Goal: Task Accomplishment & Management: Use online tool/utility

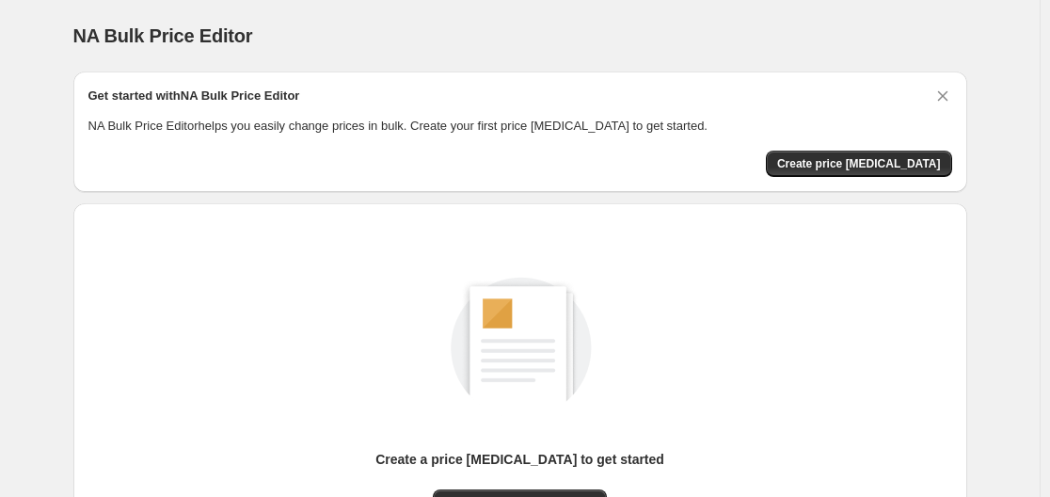
scroll to position [95, 0]
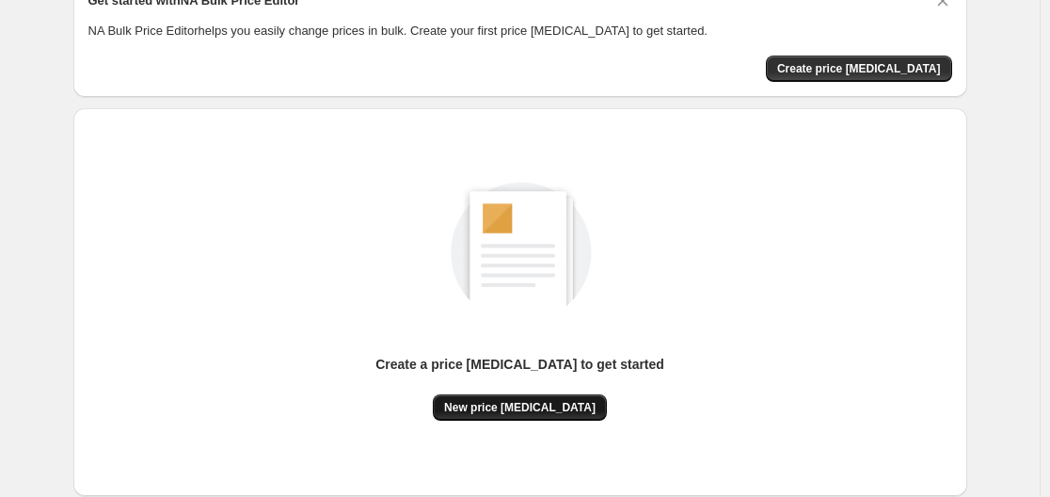
click at [523, 407] on span "New price change job" at bounding box center [519, 407] width 151 height 15
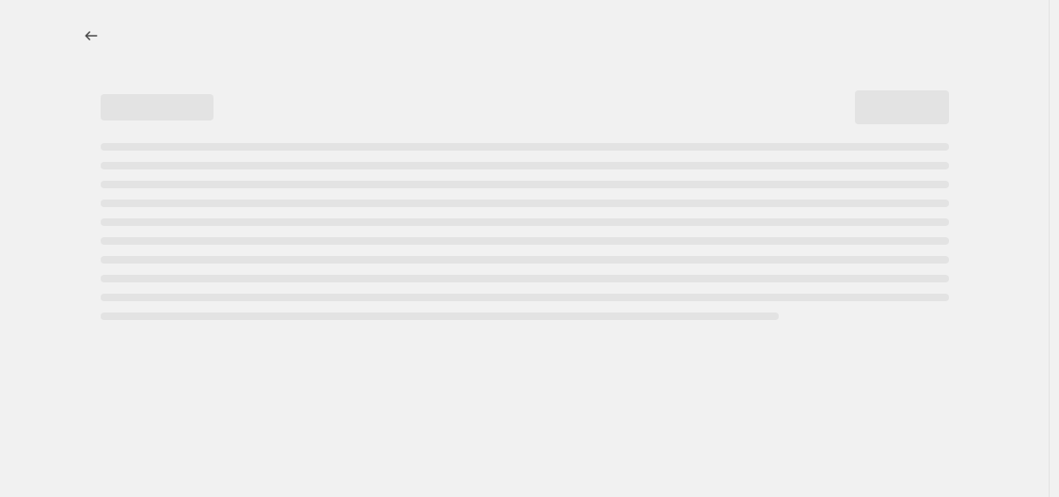
select select "percentage"
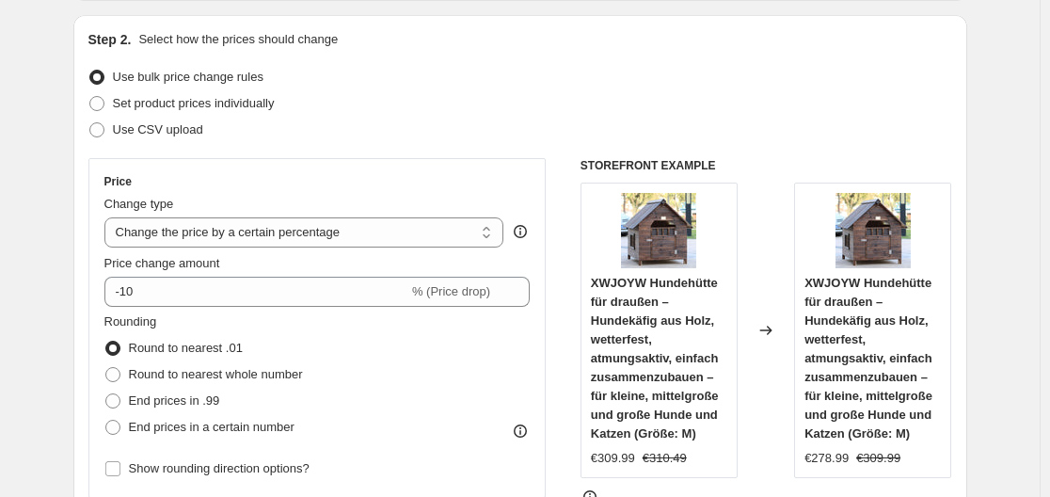
scroll to position [282, 0]
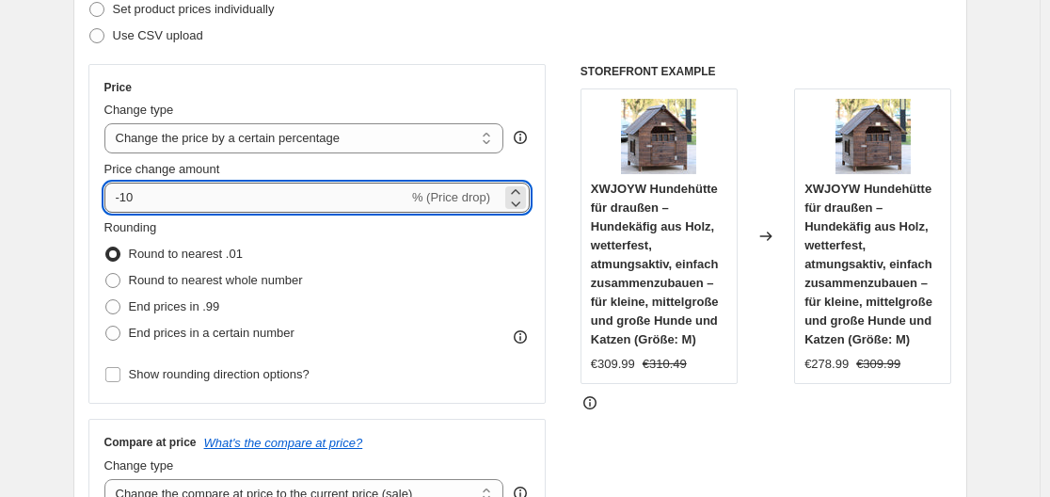
click at [212, 209] on input "-10" at bounding box center [256, 198] width 304 height 30
type input "-1"
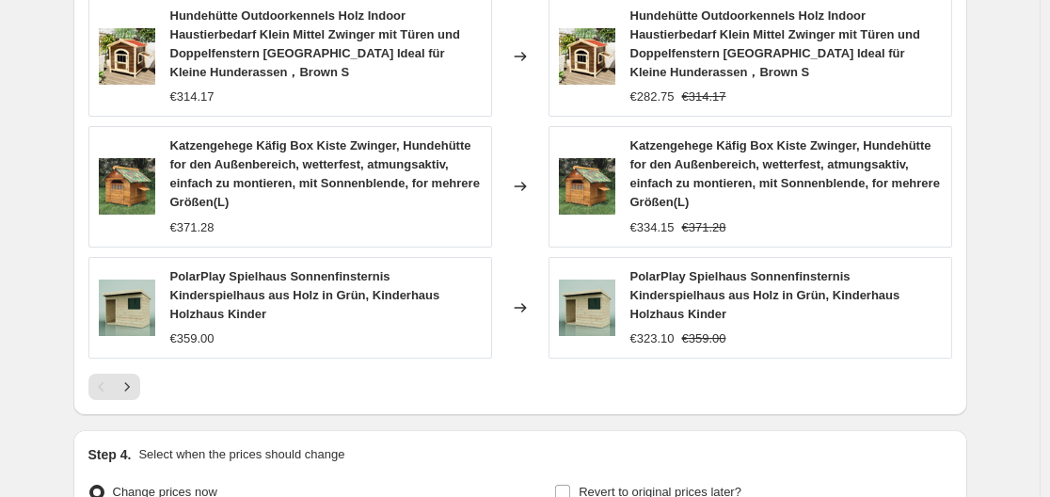
scroll to position [1565, 0]
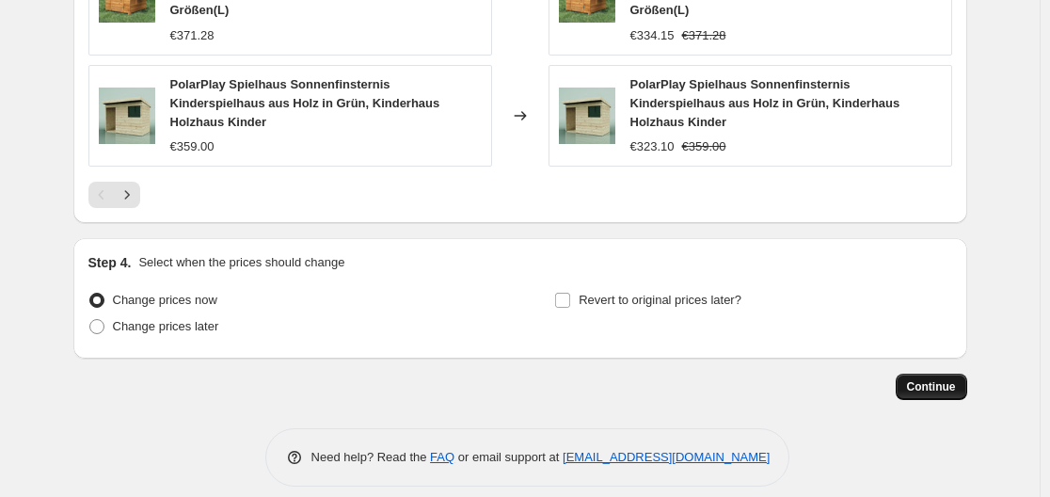
type input "-35"
click at [918, 379] on span "Continue" at bounding box center [931, 386] width 49 height 15
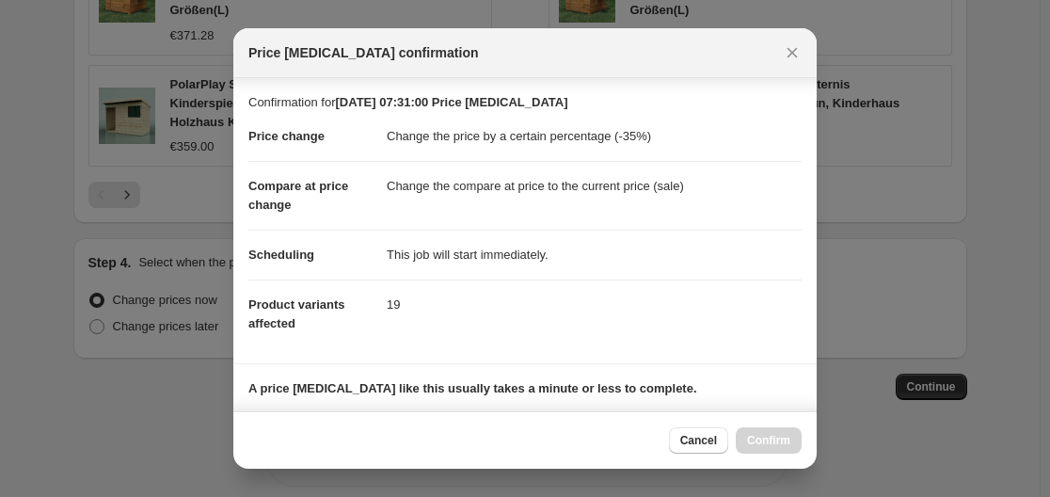
scroll to position [295, 0]
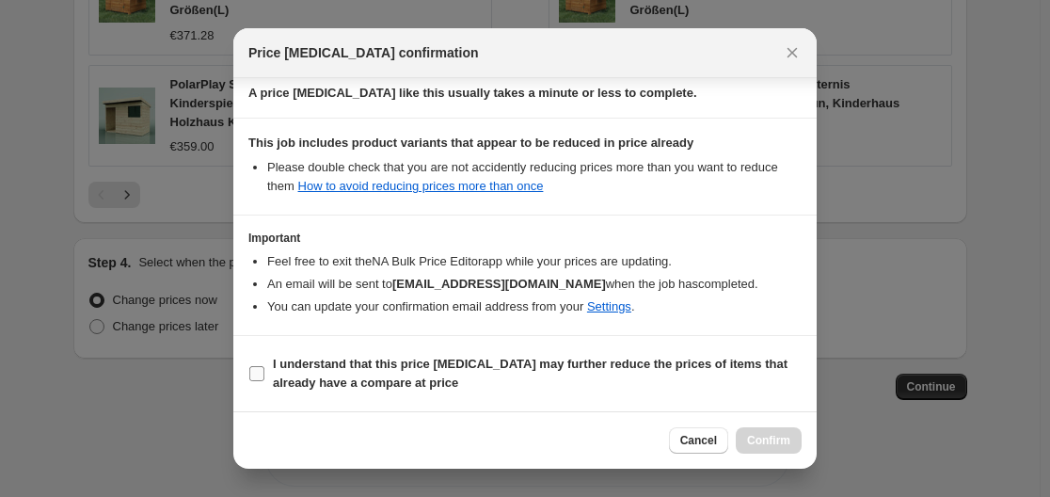
click at [258, 370] on input "I understand that this price change job may further reduce the prices of items …" at bounding box center [256, 373] width 15 height 15
checkbox input "true"
click at [783, 440] on span "Confirm" at bounding box center [768, 440] width 43 height 15
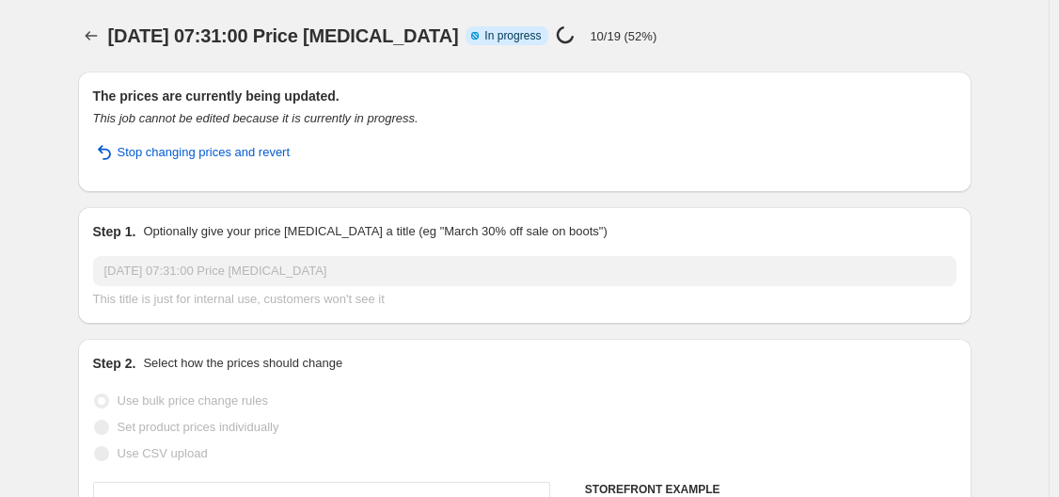
click at [1058, 0] on html "Home Settings Plans Skip to content 18. Sept. 2025, 07:31:00 Price change job. …" at bounding box center [529, 248] width 1059 height 497
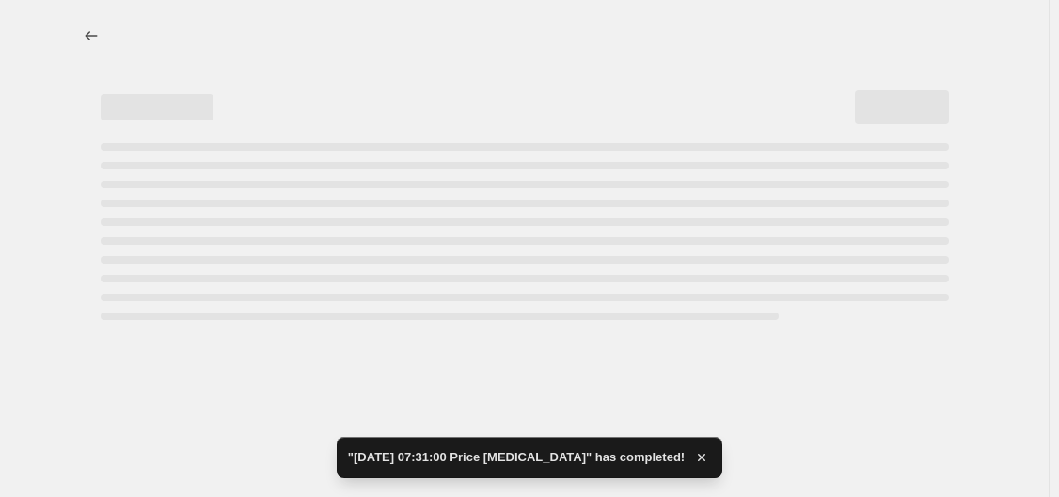
select select "percentage"
